Goal: Task Accomplishment & Management: Manage account settings

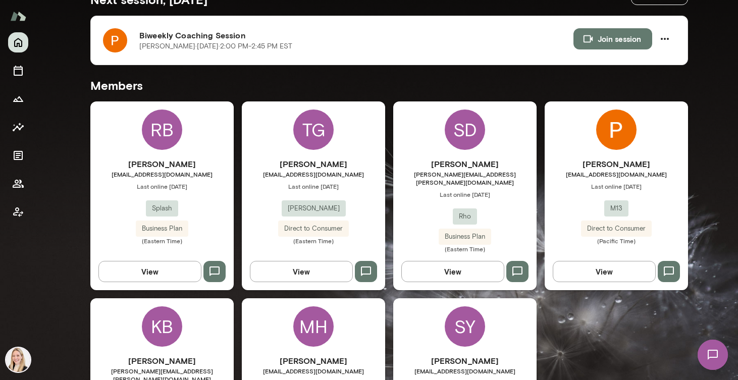
scroll to position [207, 0]
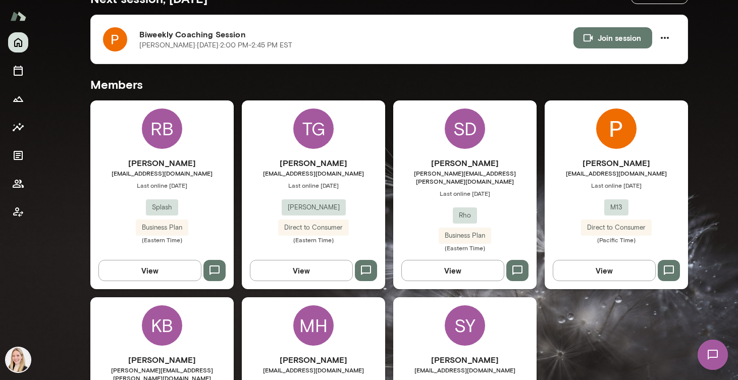
click at [569, 195] on div "[PERSON_NAME] [PERSON_NAME][EMAIL_ADDRESS][DOMAIN_NAME] Last online [DATE] M13 …" at bounding box center [616, 200] width 143 height 87
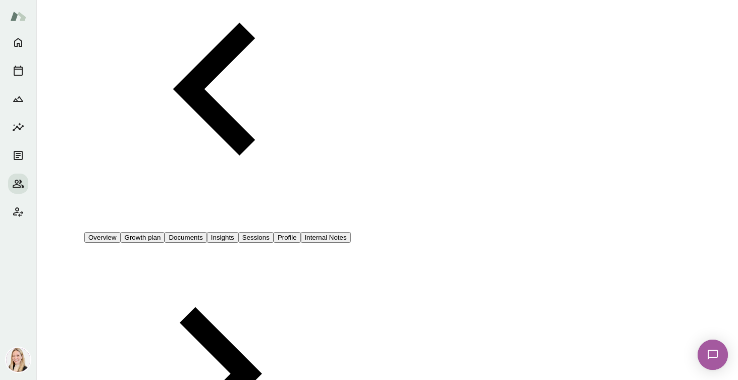
scroll to position [130, 0]
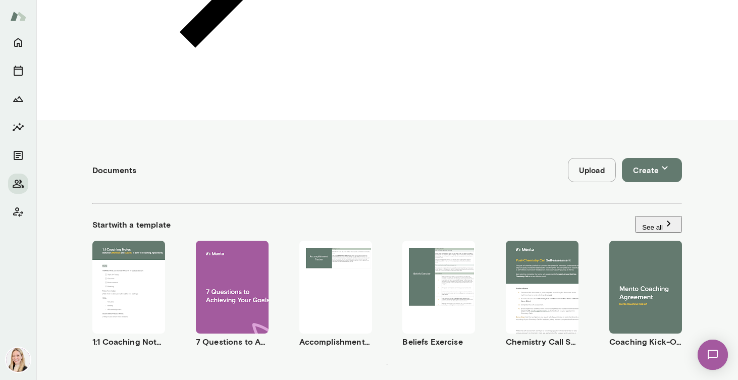
scroll to position [538, 0]
